Goal: Find specific page/section: Locate a particular part of the current website

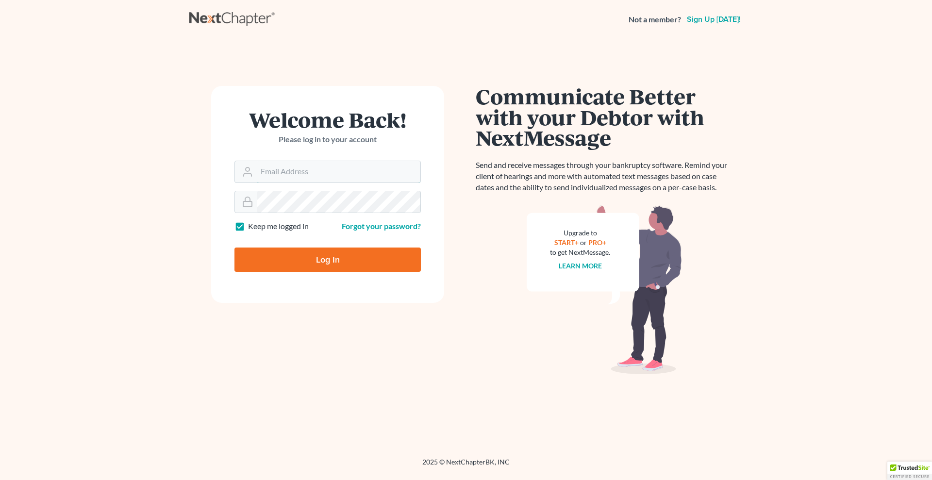
type input "[PERSON_NAME][EMAIL_ADDRESS][DOMAIN_NAME]"
click at [278, 257] on input "Log In" at bounding box center [328, 260] width 186 height 24
type input "Thinking..."
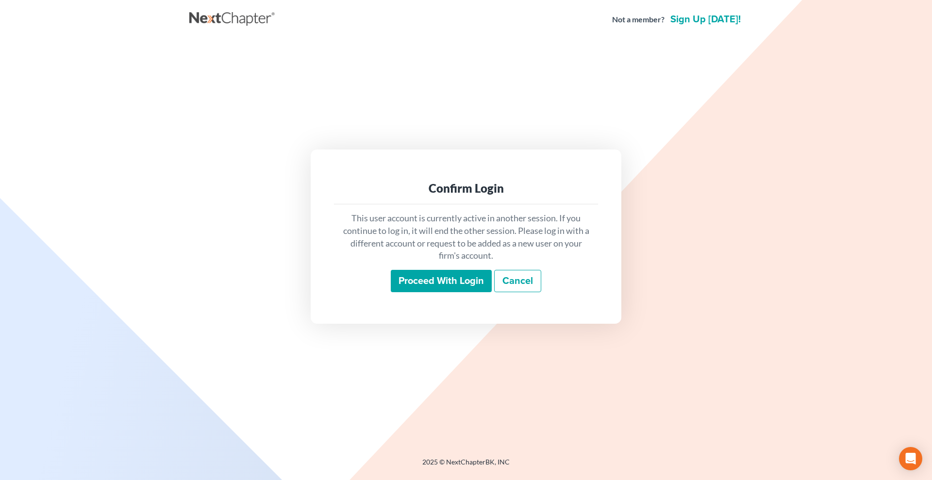
click at [460, 270] on input "Proceed with login" at bounding box center [441, 281] width 101 height 22
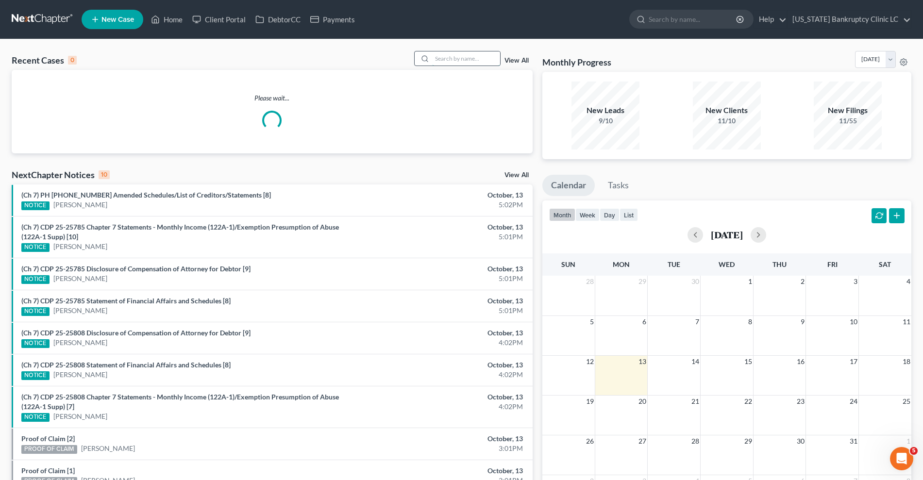
click at [459, 57] on input "search" at bounding box center [466, 58] width 68 height 14
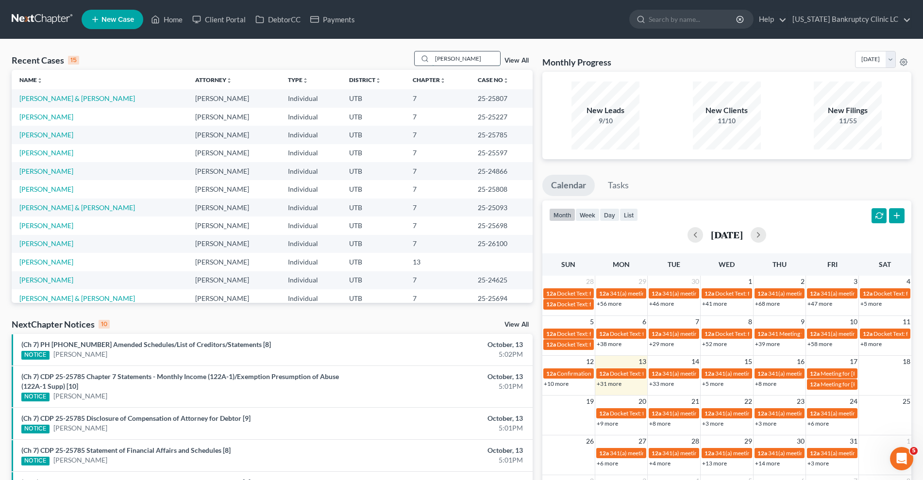
type input "carmen martinez"
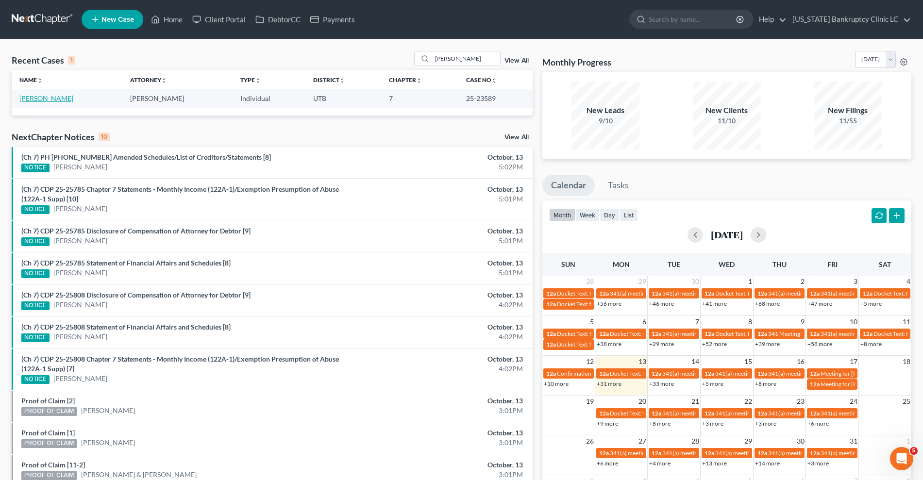
click at [58, 102] on link "Martinez, Carmen" at bounding box center [46, 98] width 54 height 8
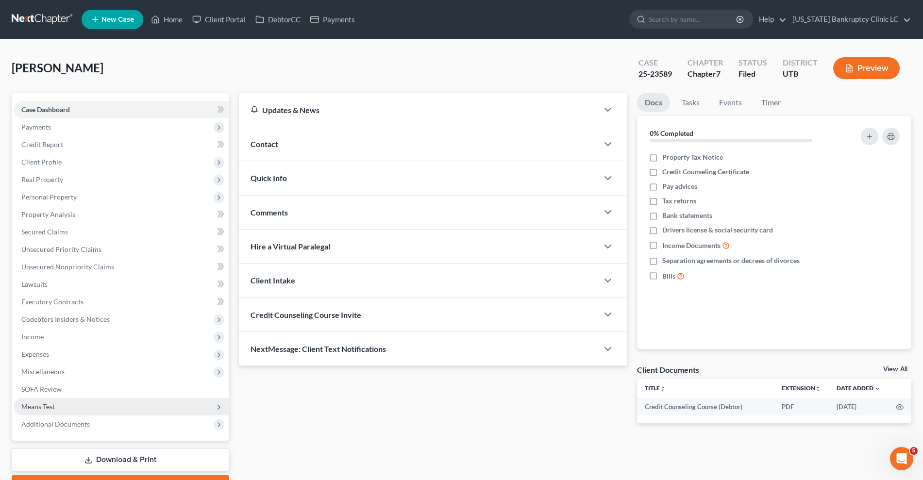
scroll to position [53, 0]
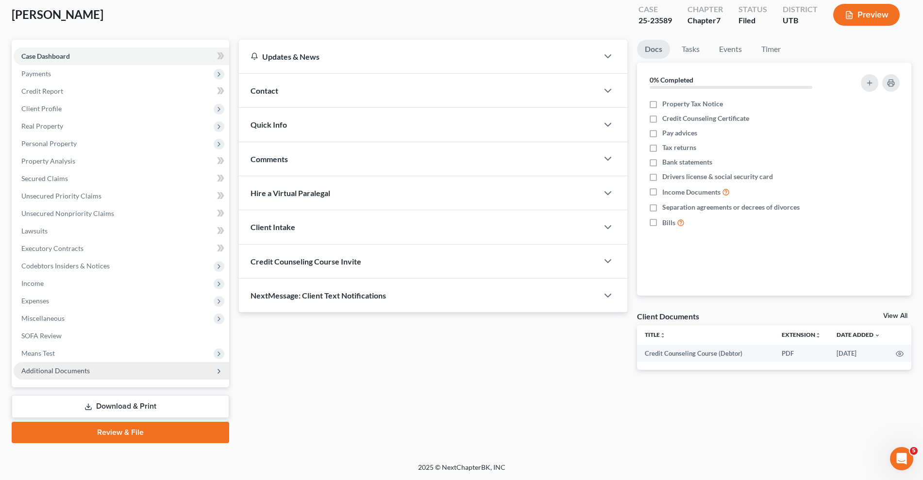
click at [54, 369] on span "Additional Documents" at bounding box center [55, 371] width 68 height 8
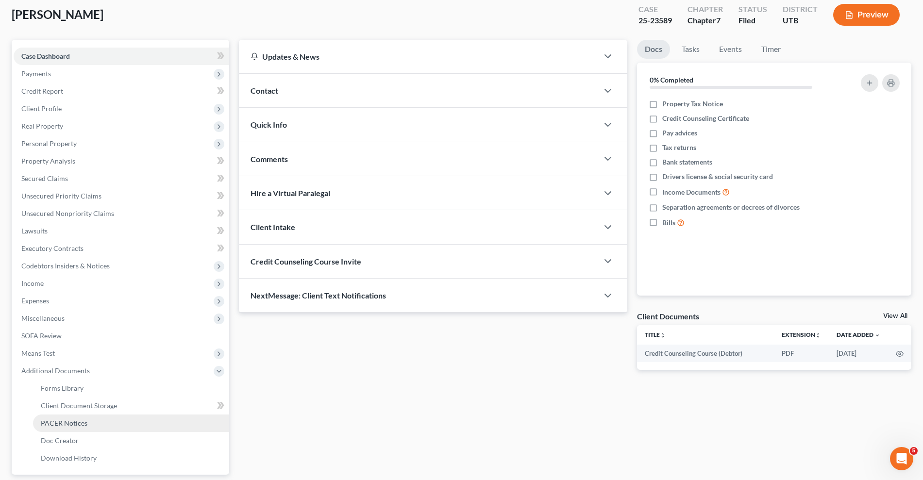
click at [71, 420] on span "PACER Notices" at bounding box center [64, 423] width 47 height 8
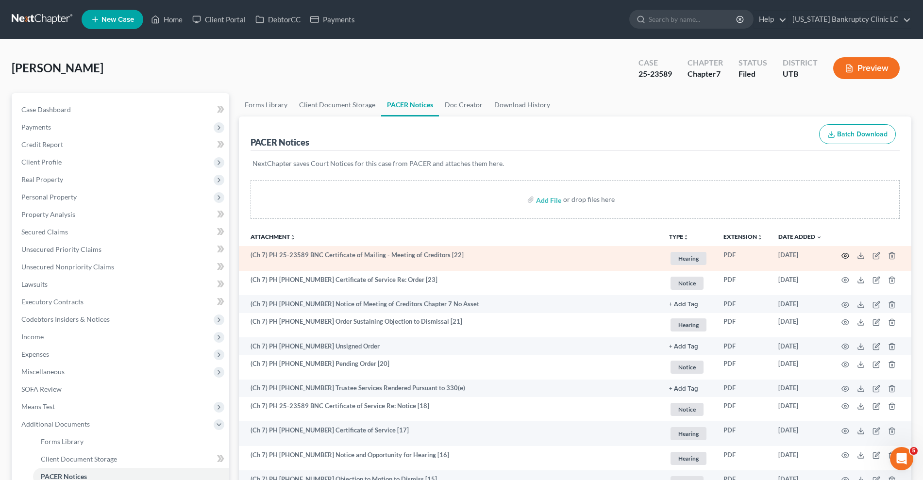
click at [845, 256] on circle "button" at bounding box center [846, 256] width 2 height 2
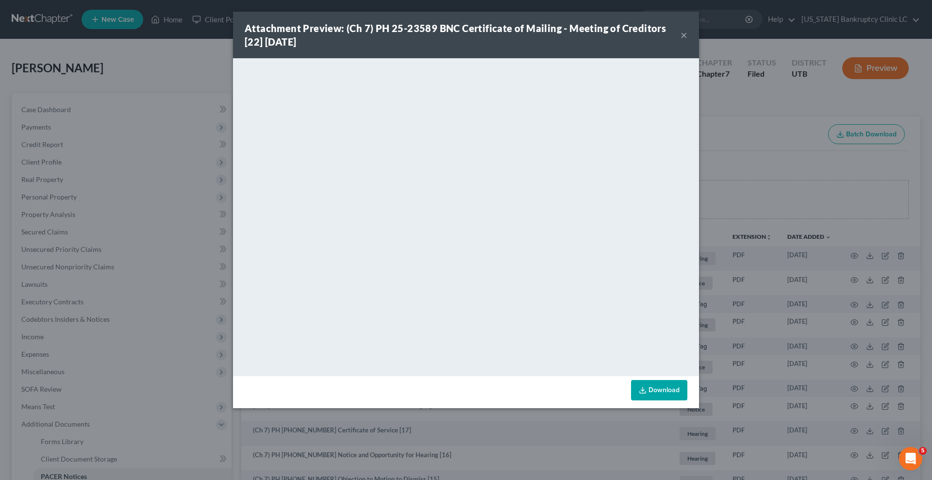
click at [686, 35] on button "×" at bounding box center [684, 35] width 7 height 12
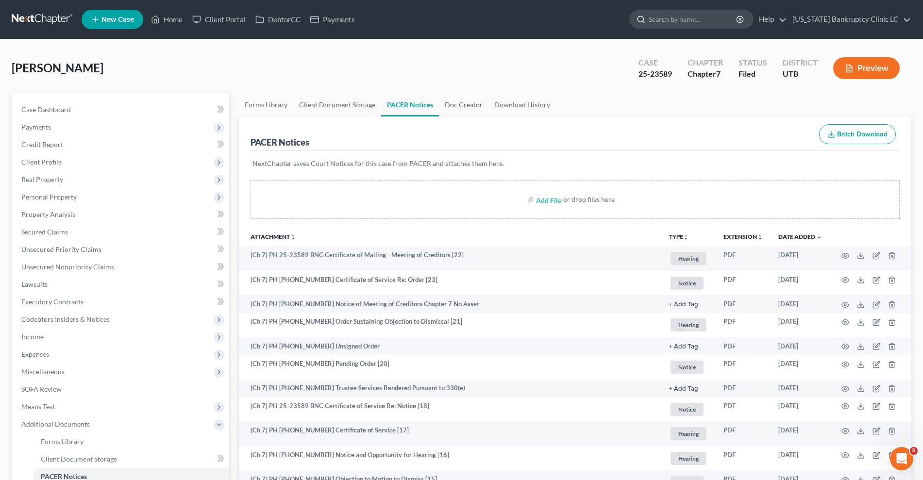
click at [696, 18] on input "search" at bounding box center [693, 19] width 89 height 18
type input "page"
